Goal: Task Accomplishment & Management: Manage account settings

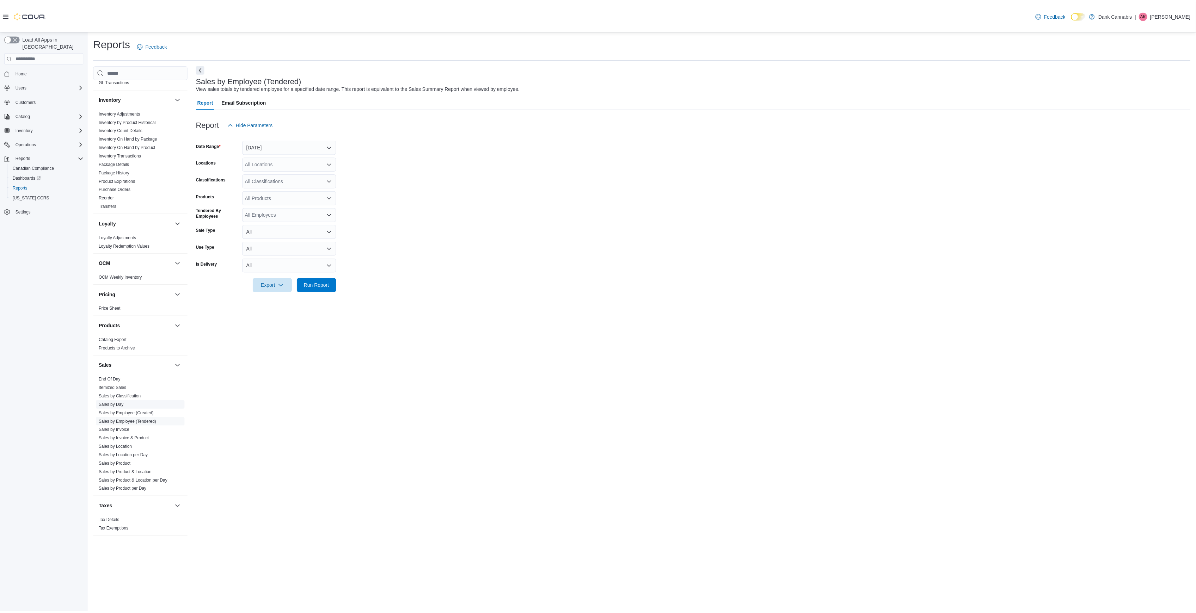
scroll to position [221, 0]
click at [123, 427] on link "Sales by Invoice" at bounding box center [114, 425] width 31 height 5
click at [288, 147] on button "[DATE]" at bounding box center [291, 147] width 94 height 14
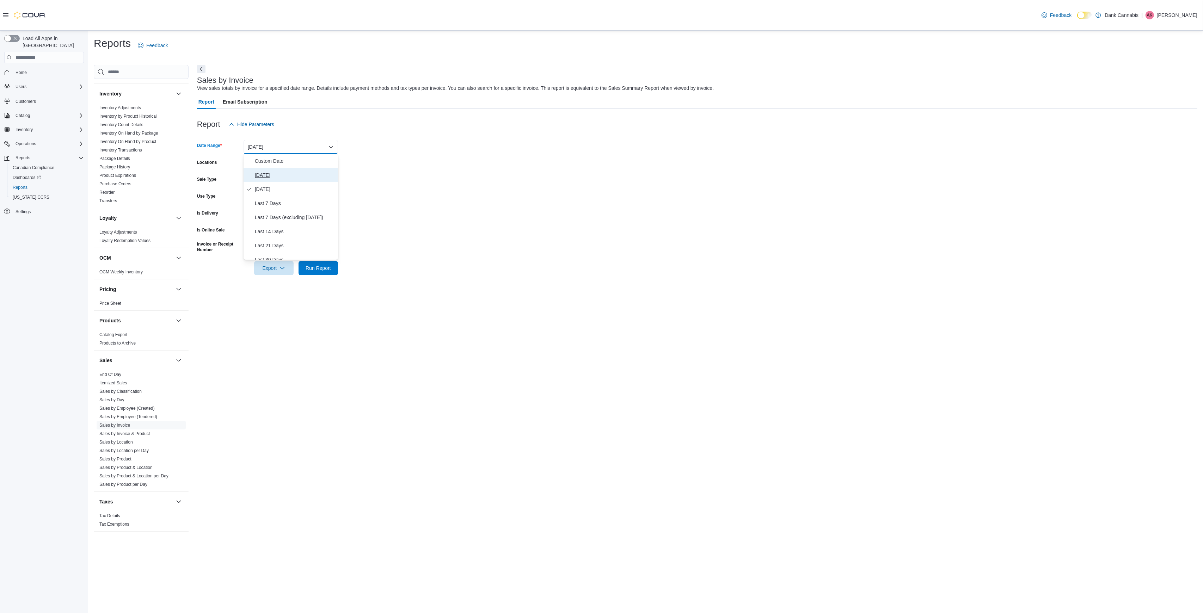
click at [278, 174] on span "[DATE]" at bounding box center [295, 175] width 80 height 8
click at [305, 216] on button "All" at bounding box center [291, 215] width 94 height 14
click at [293, 239] on span "Yes" at bounding box center [295, 243] width 80 height 8
click at [318, 273] on span "Run Report" at bounding box center [318, 268] width 31 height 14
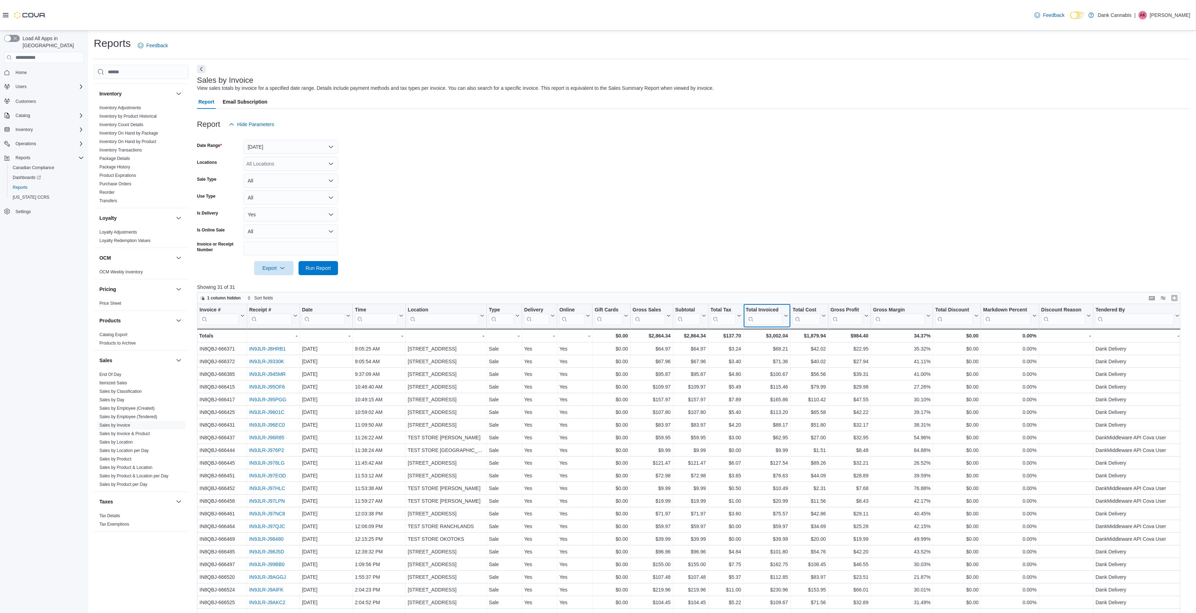
click at [761, 321] on input "search" at bounding box center [763, 319] width 37 height 11
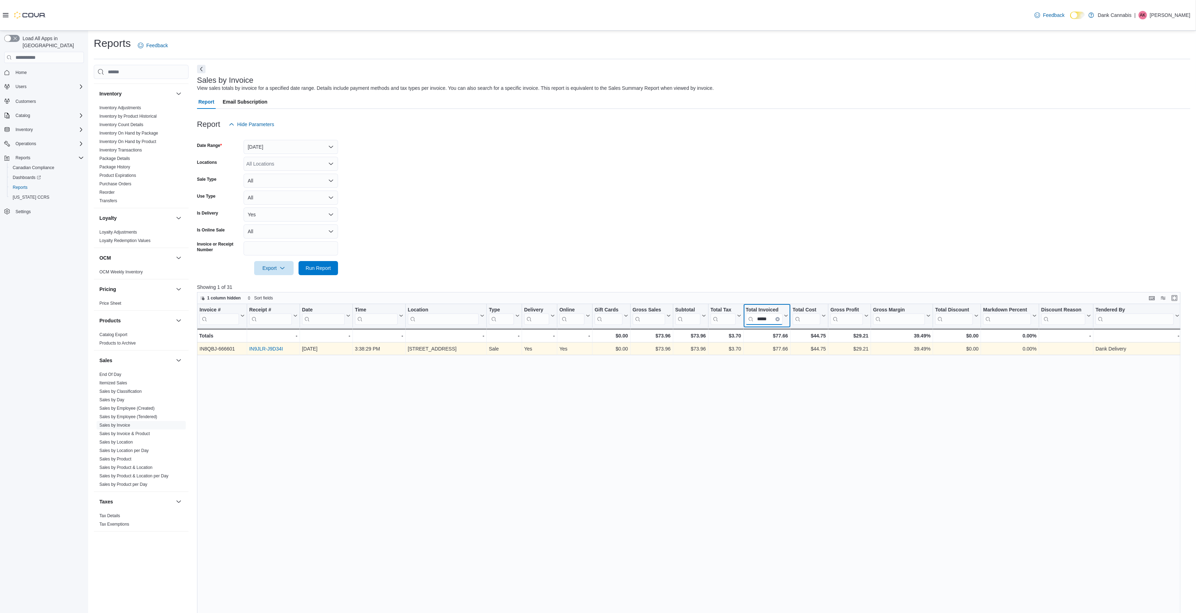
type input "*****"
click at [269, 350] on link "IN9JLR-J9D34I" at bounding box center [266, 349] width 34 height 6
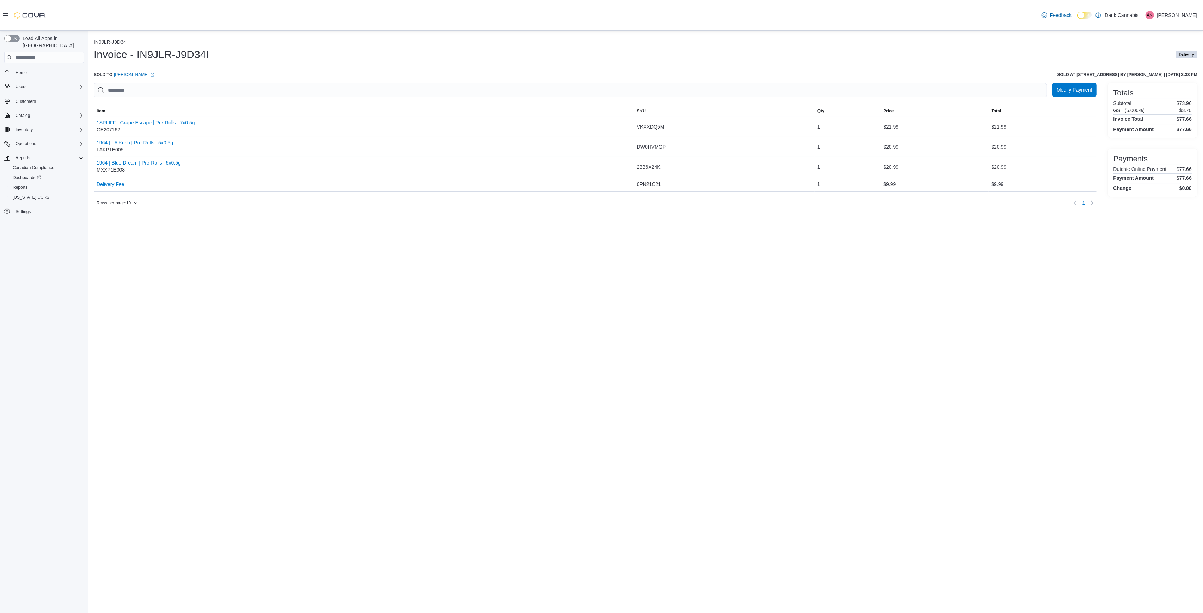
click at [1072, 91] on span "Modify Payment" at bounding box center [1074, 89] width 35 height 7
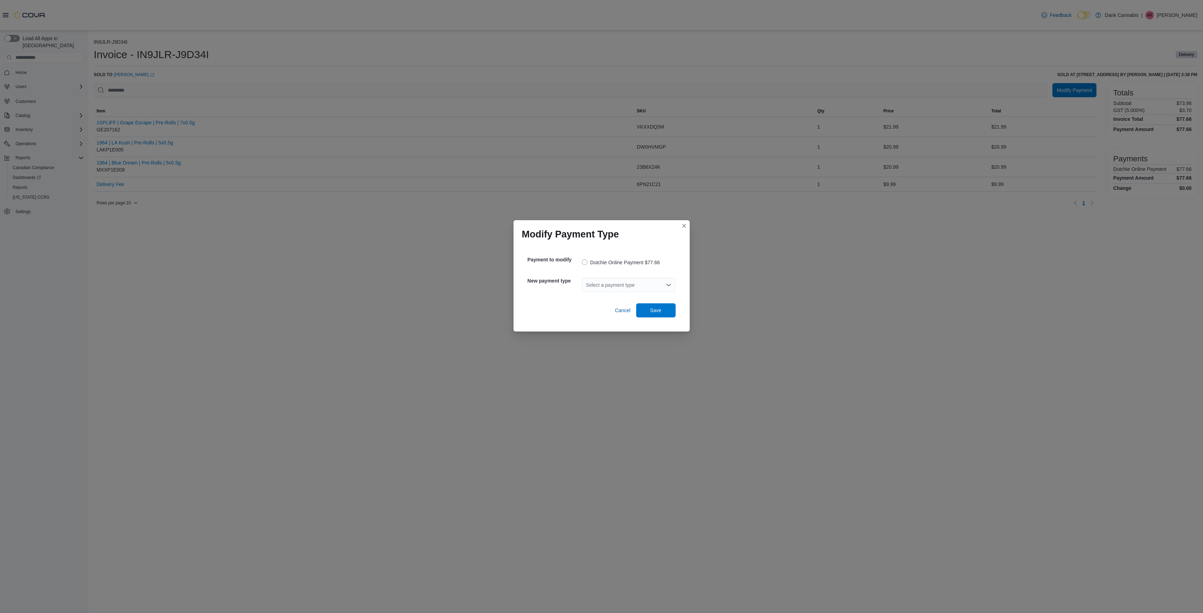
click at [661, 289] on div "Select a payment type" at bounding box center [629, 285] width 94 height 14
click at [639, 320] on span "Debit at Door (DAD)" at bounding box center [633, 317] width 77 height 7
click at [663, 312] on span "Save" at bounding box center [655, 310] width 31 height 14
